Goal: Navigation & Orientation: Find specific page/section

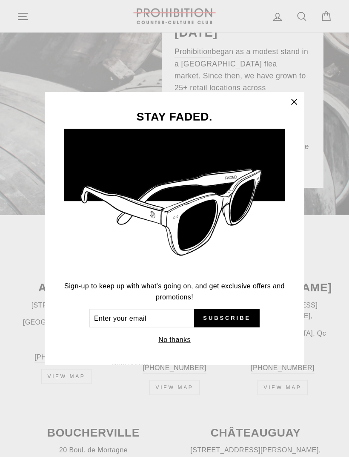
scroll to position [142, 0]
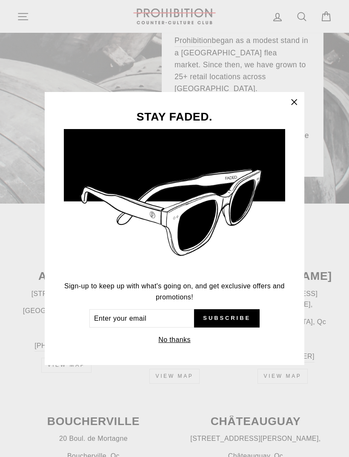
click at [302, 112] on button ""Close (esc)"" at bounding box center [294, 102] width 20 height 20
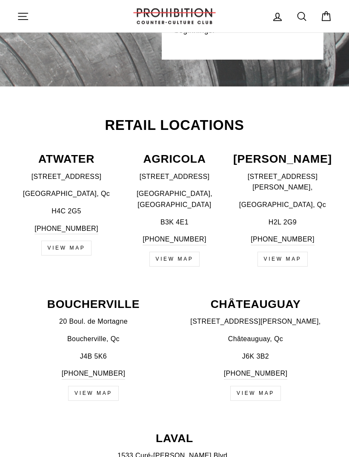
scroll to position [250, 0]
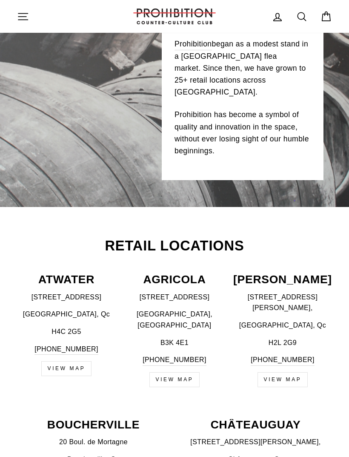
scroll to position [228, 0]
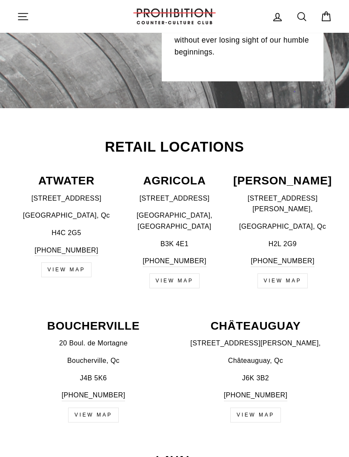
click at [292, 186] on p "[PERSON_NAME]" at bounding box center [282, 180] width 99 height 11
click at [292, 273] on link "view map" at bounding box center [282, 280] width 51 height 15
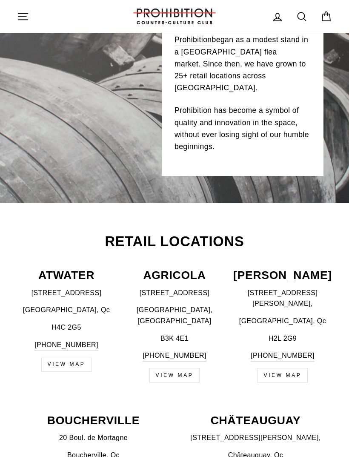
scroll to position [124, 0]
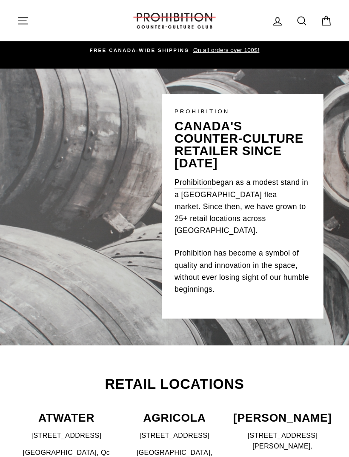
click at [21, 17] on icon "button" at bounding box center [22, 20] width 9 height 6
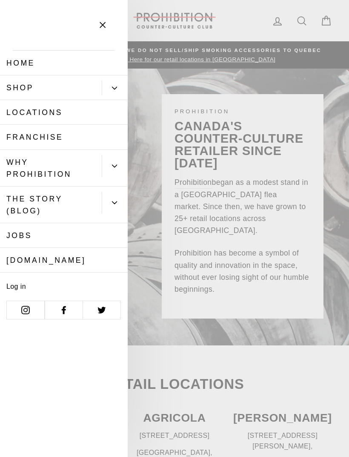
click at [20, 90] on link "Shop" at bounding box center [51, 87] width 102 height 25
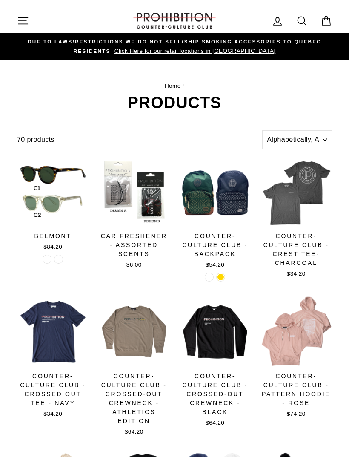
click at [25, 23] on icon "button" at bounding box center [23, 21] width 12 height 12
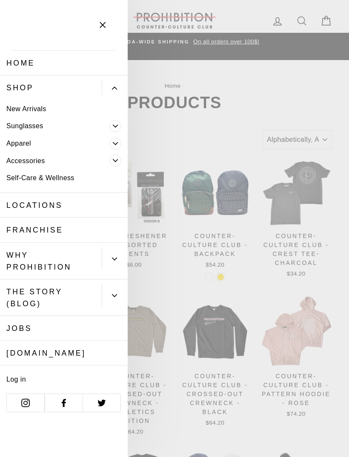
click at [20, 112] on link "New Arrivals" at bounding box center [64, 108] width 128 height 17
